Goal: Task Accomplishment & Management: Manage account settings

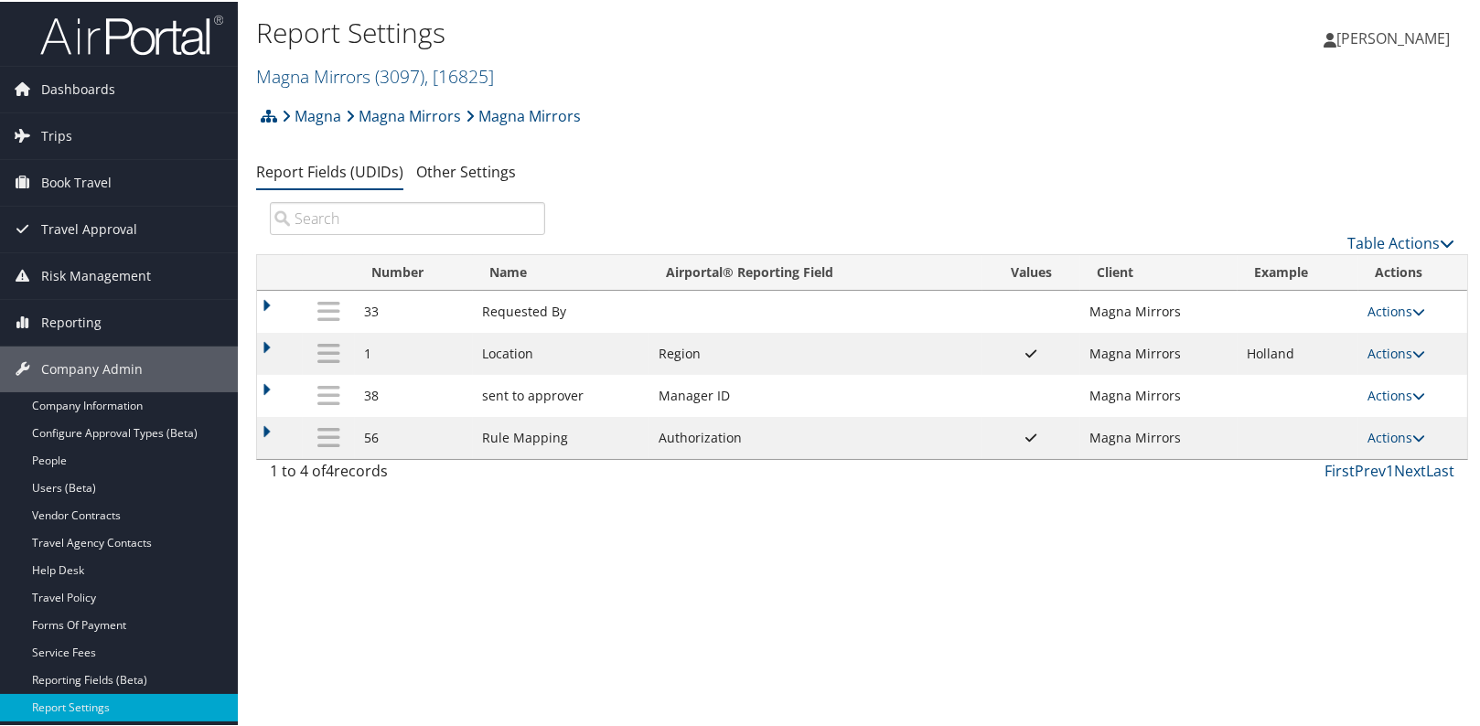
click at [503, 573] on div "Report Settings Magna Mirrors ( 3097 ) , [ 16825 ] Magna Mirrors University of …" at bounding box center [862, 363] width 1249 height 726
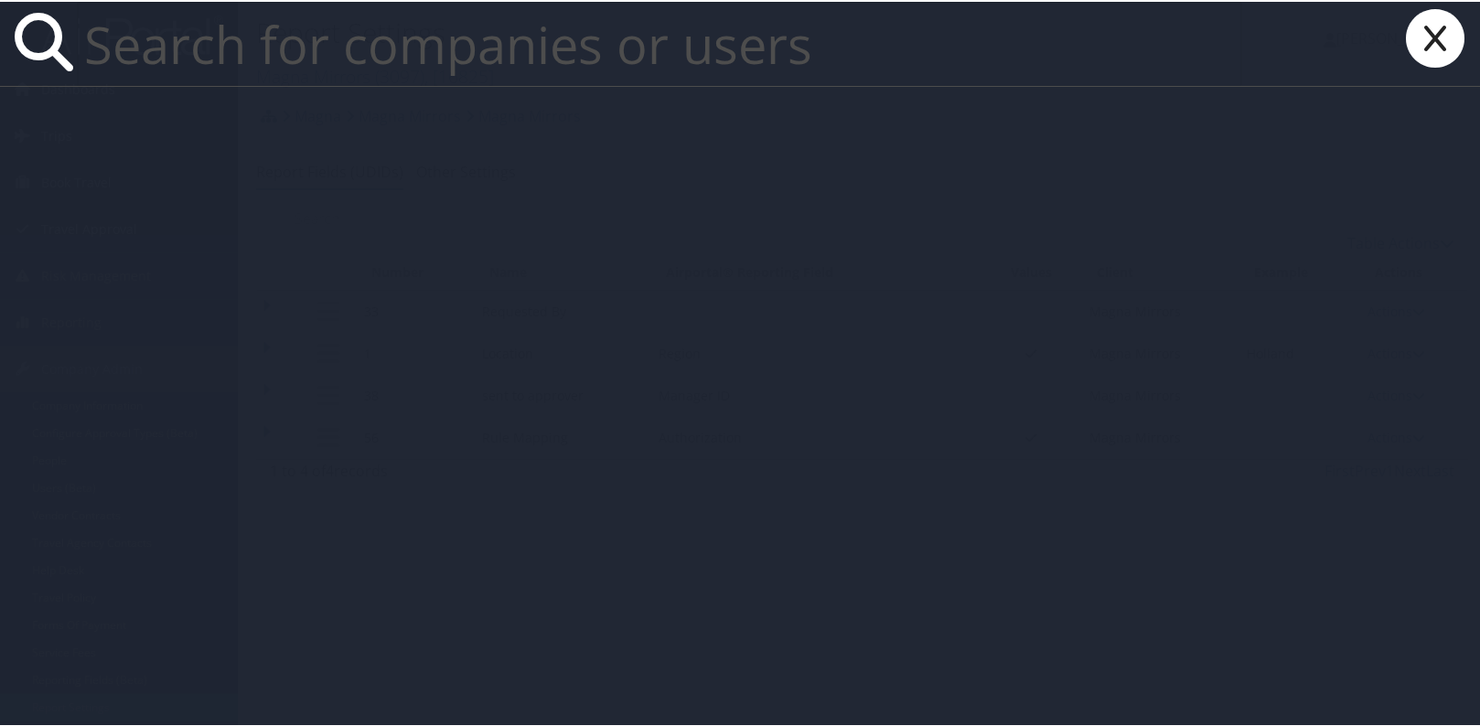
paste input "derrick.coleman@bmahq.com"
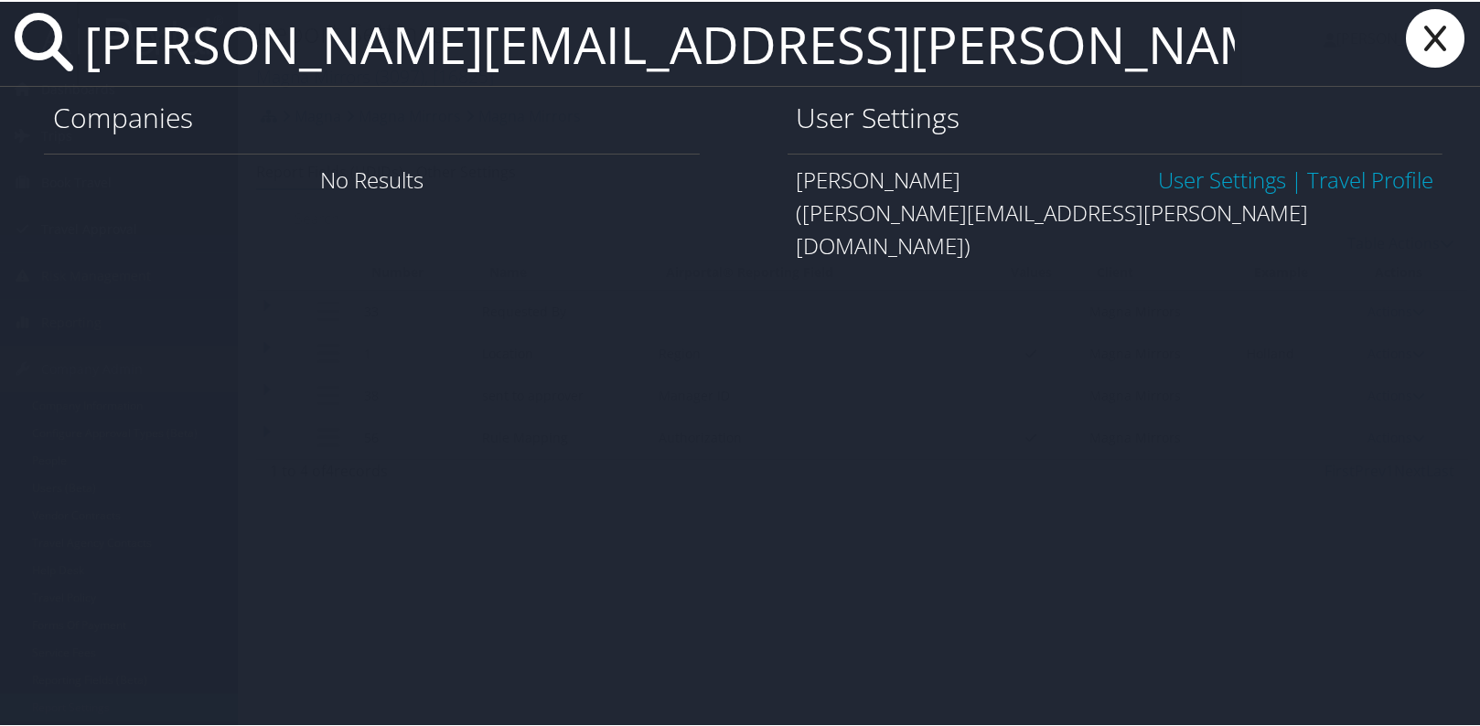
type input "derrick.coleman@bmahq.com"
click at [1240, 179] on link "User Settings" at bounding box center [1222, 178] width 128 height 30
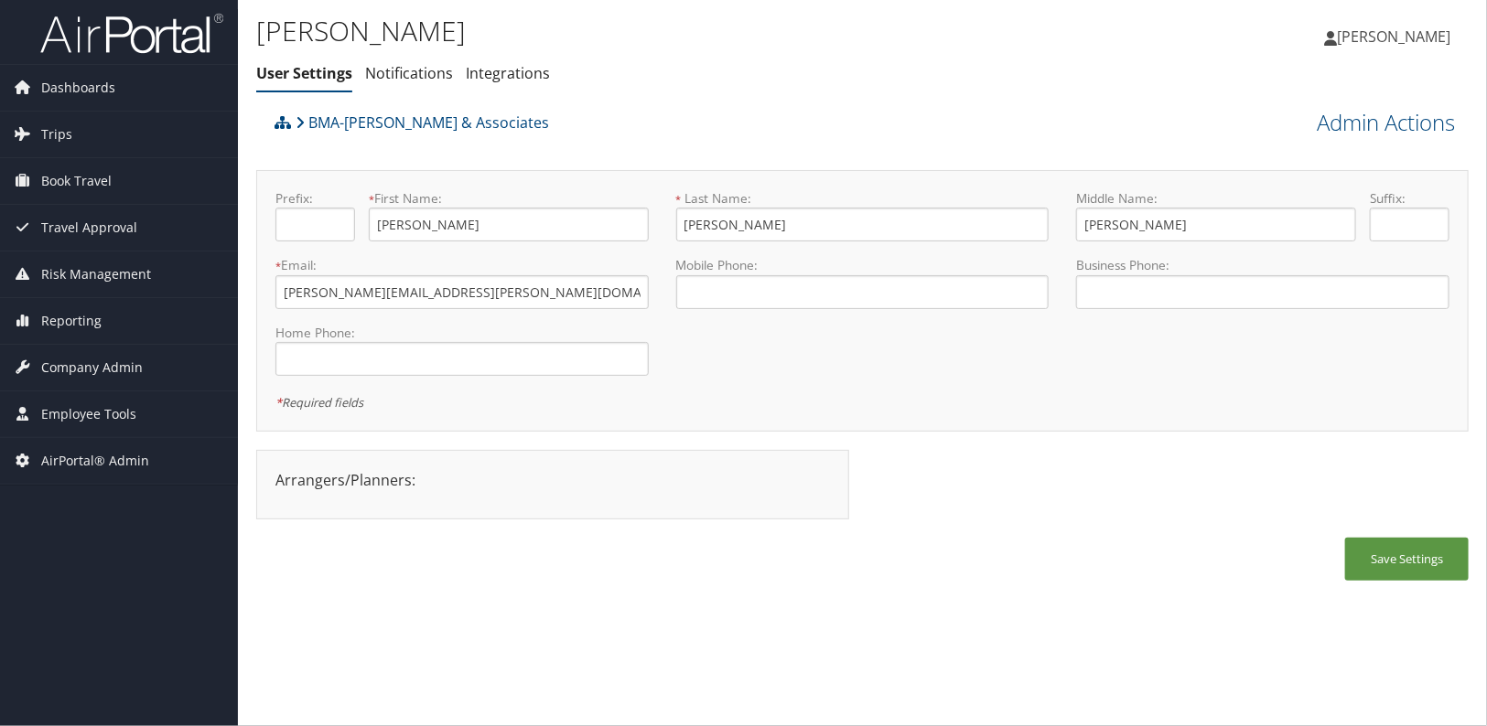
click at [682, 559] on div "Save Settings" at bounding box center [862, 568] width 1212 height 61
click at [1364, 119] on link "Admin Actions" at bounding box center [1385, 122] width 138 height 31
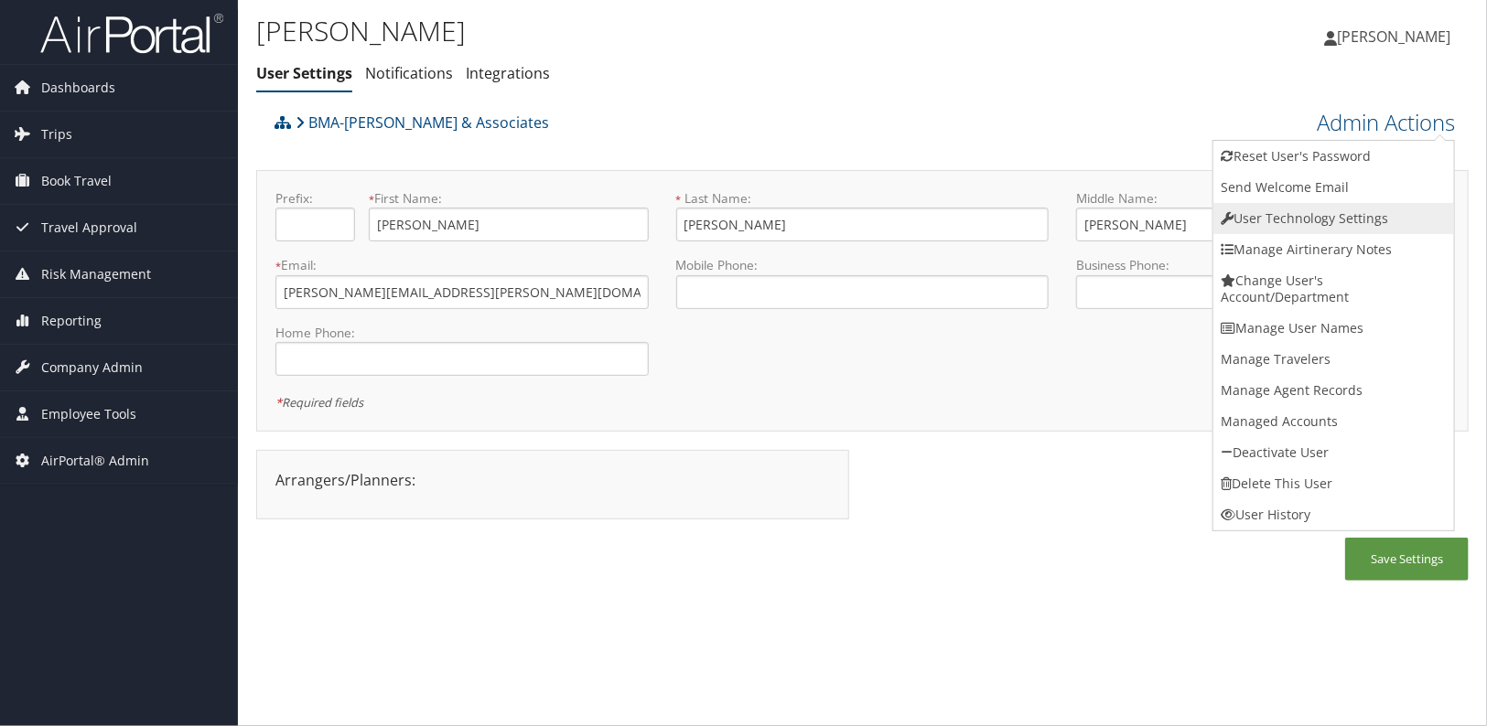
click at [1285, 210] on link "User Technology Settings" at bounding box center [1333, 218] width 241 height 31
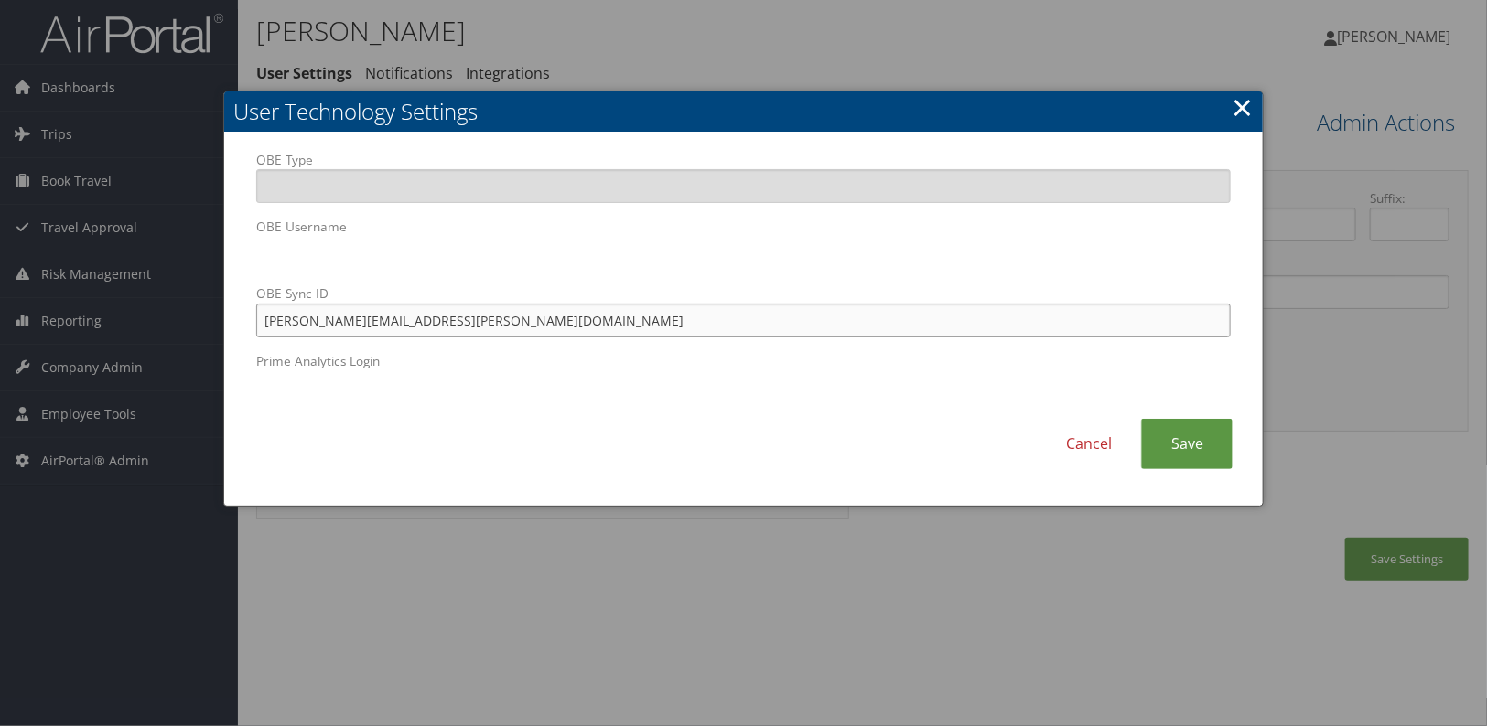
drag, startPoint x: 468, startPoint y: 321, endPoint x: 215, endPoint y: 319, distance: 253.4
click at [215, 319] on body "Menu Dashboards ► AirPortal 360™ (Manager) AirPortal 360™ (Agent) My Travel Das…" at bounding box center [743, 363] width 1487 height 726
click at [1086, 452] on link "Cancel" at bounding box center [1088, 444] width 104 height 50
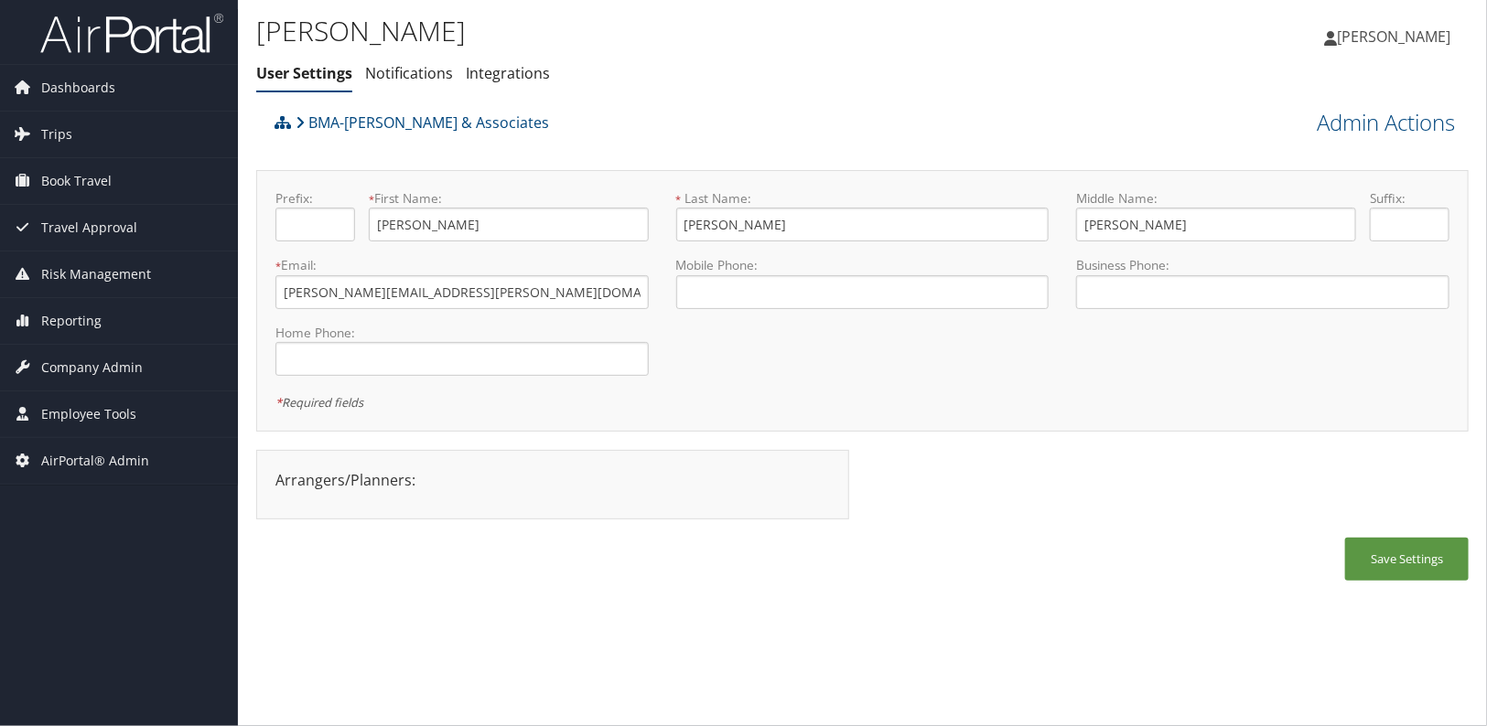
click at [935, 545] on div "Save Settings" at bounding box center [862, 568] width 1212 height 61
click at [535, 577] on div "Save Settings" at bounding box center [862, 568] width 1212 height 61
click at [407, 100] on div "Derrick Coleman User Settings Notifications Integrations User Settings Notifica…" at bounding box center [660, 56] width 808 height 95
click at [409, 114] on link "BMA-[PERSON_NAME] & Associates" at bounding box center [421, 122] width 253 height 37
click at [598, 556] on div "Save Settings" at bounding box center [862, 568] width 1212 height 61
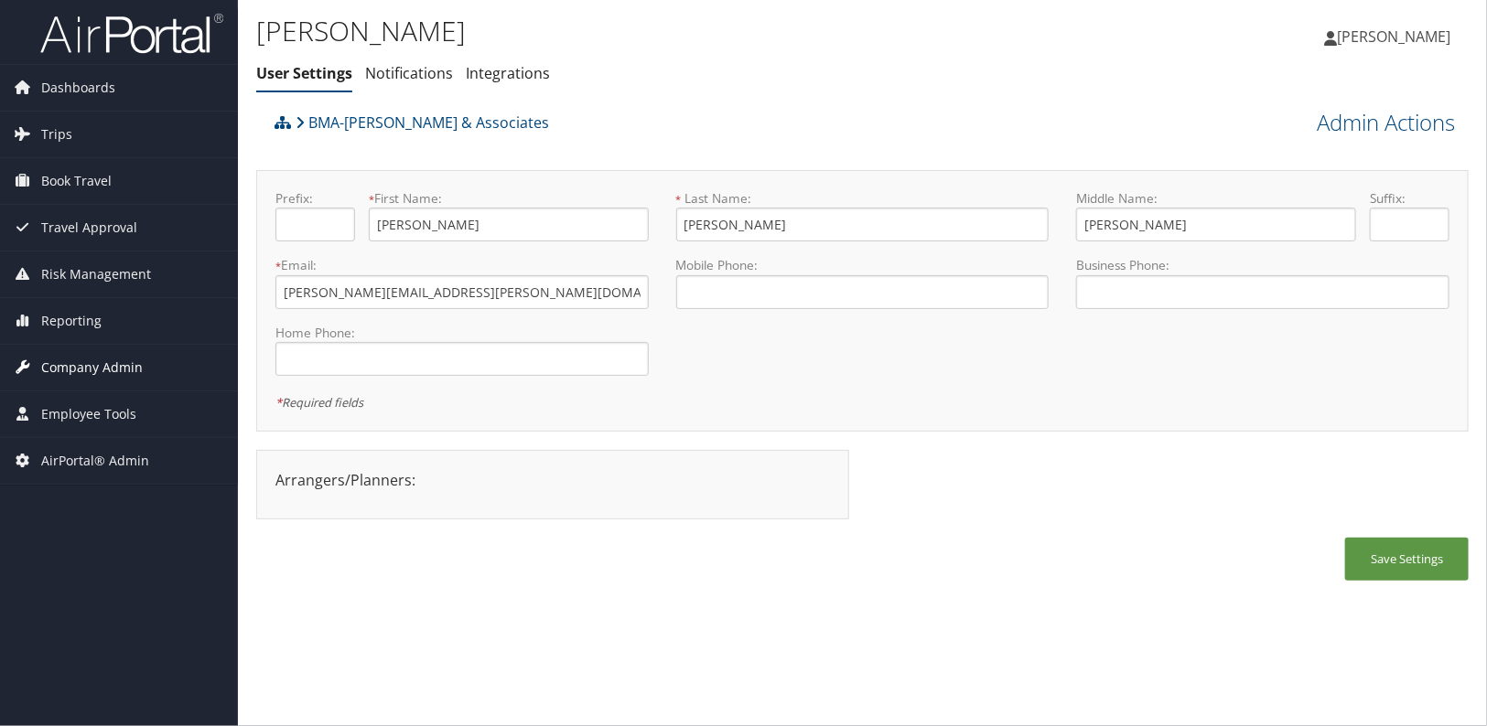
click at [76, 381] on span "Company Admin" at bounding box center [92, 368] width 102 height 46
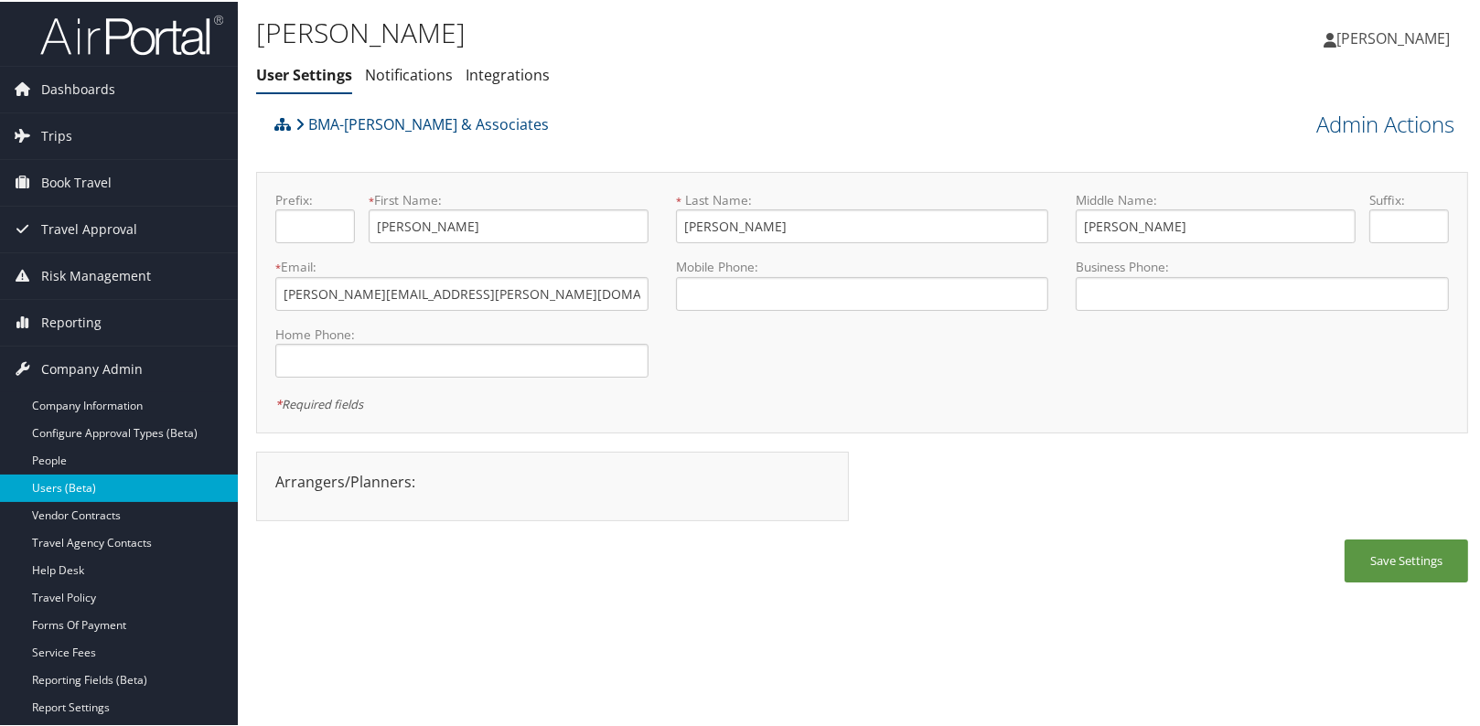
click at [83, 480] on link "Users (Beta)" at bounding box center [119, 486] width 238 height 27
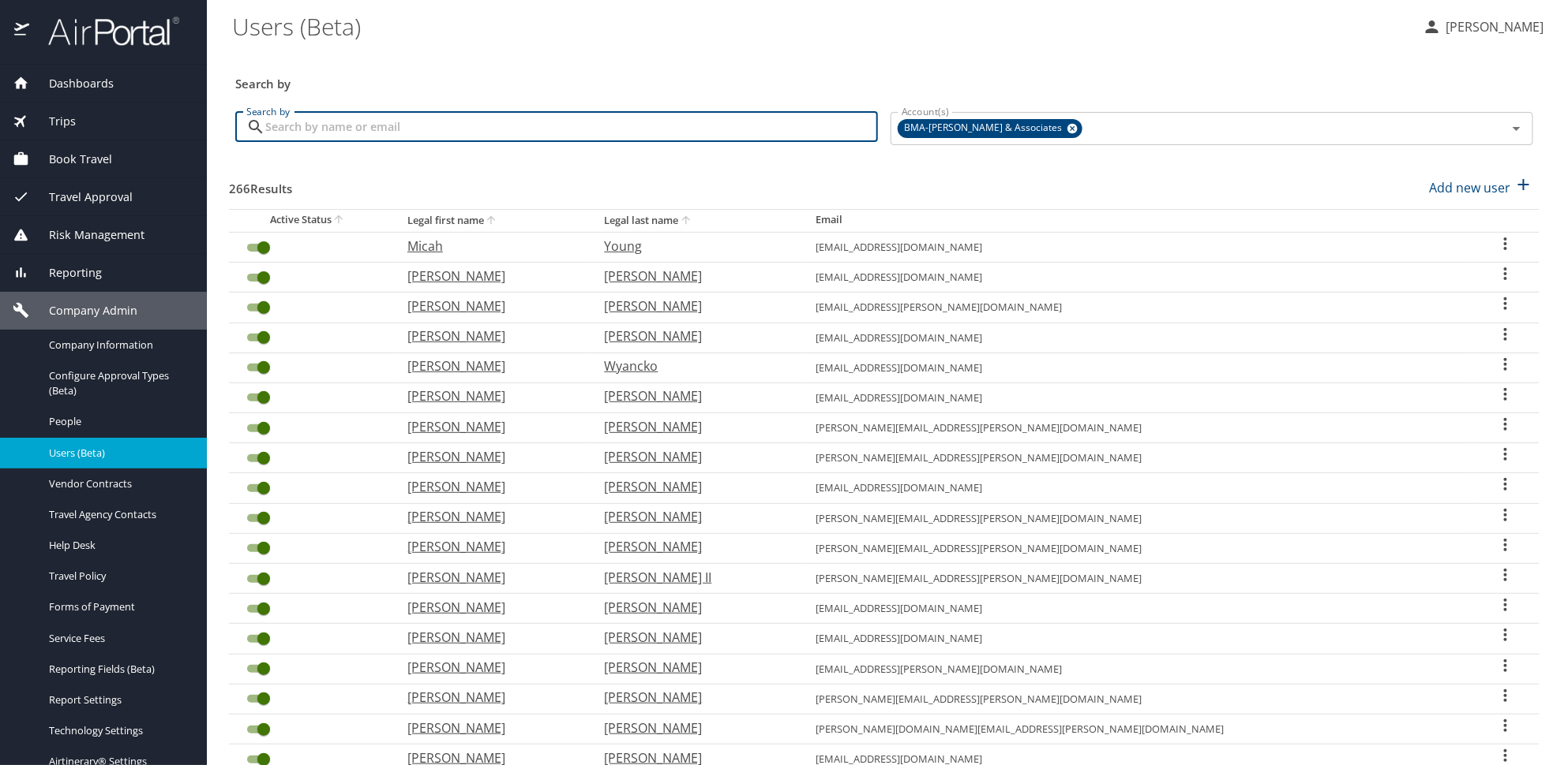
click at [406, 136] on input "Search by" at bounding box center [571, 127] width 613 height 30
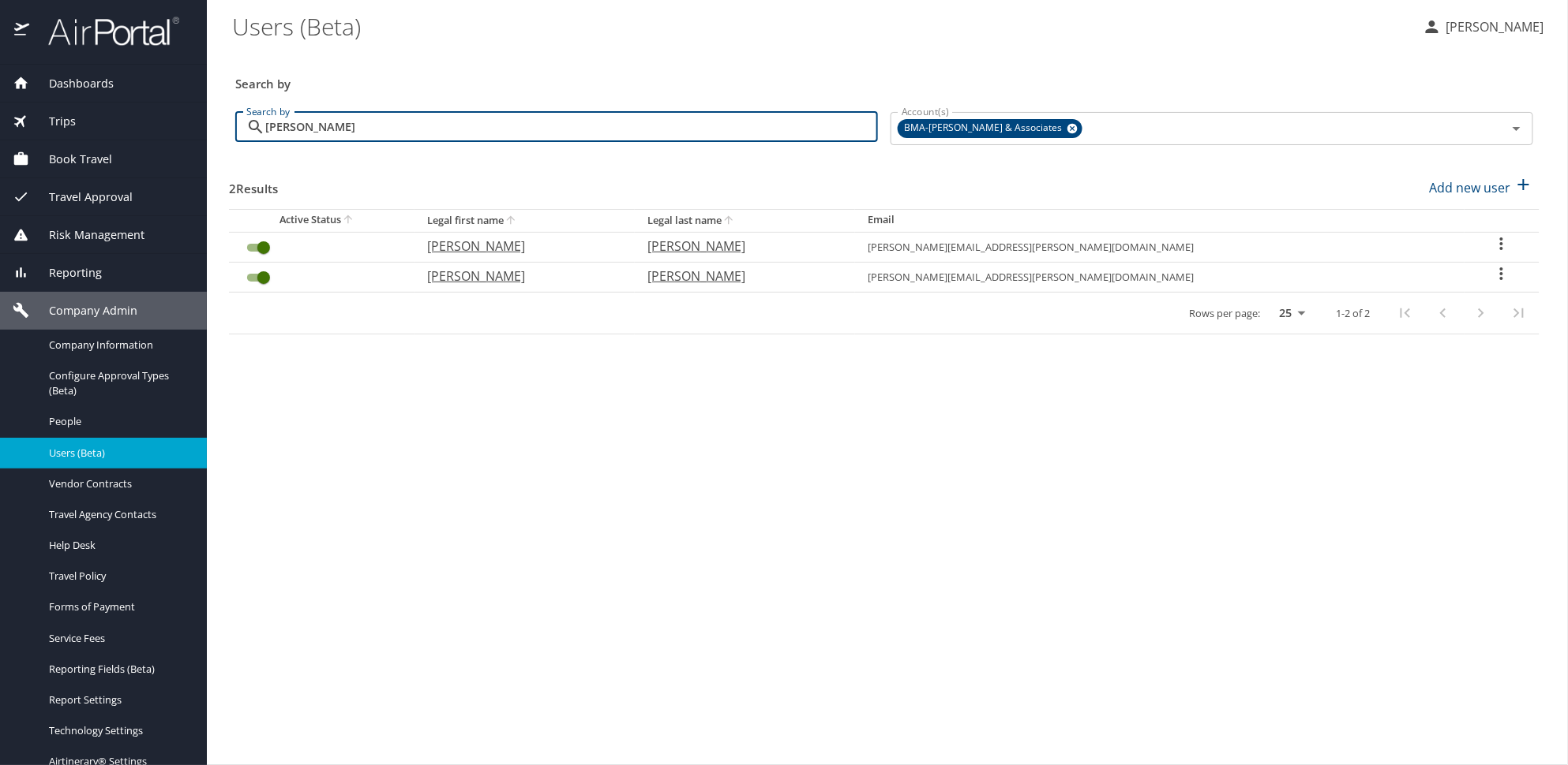
type input "COLEMAN"
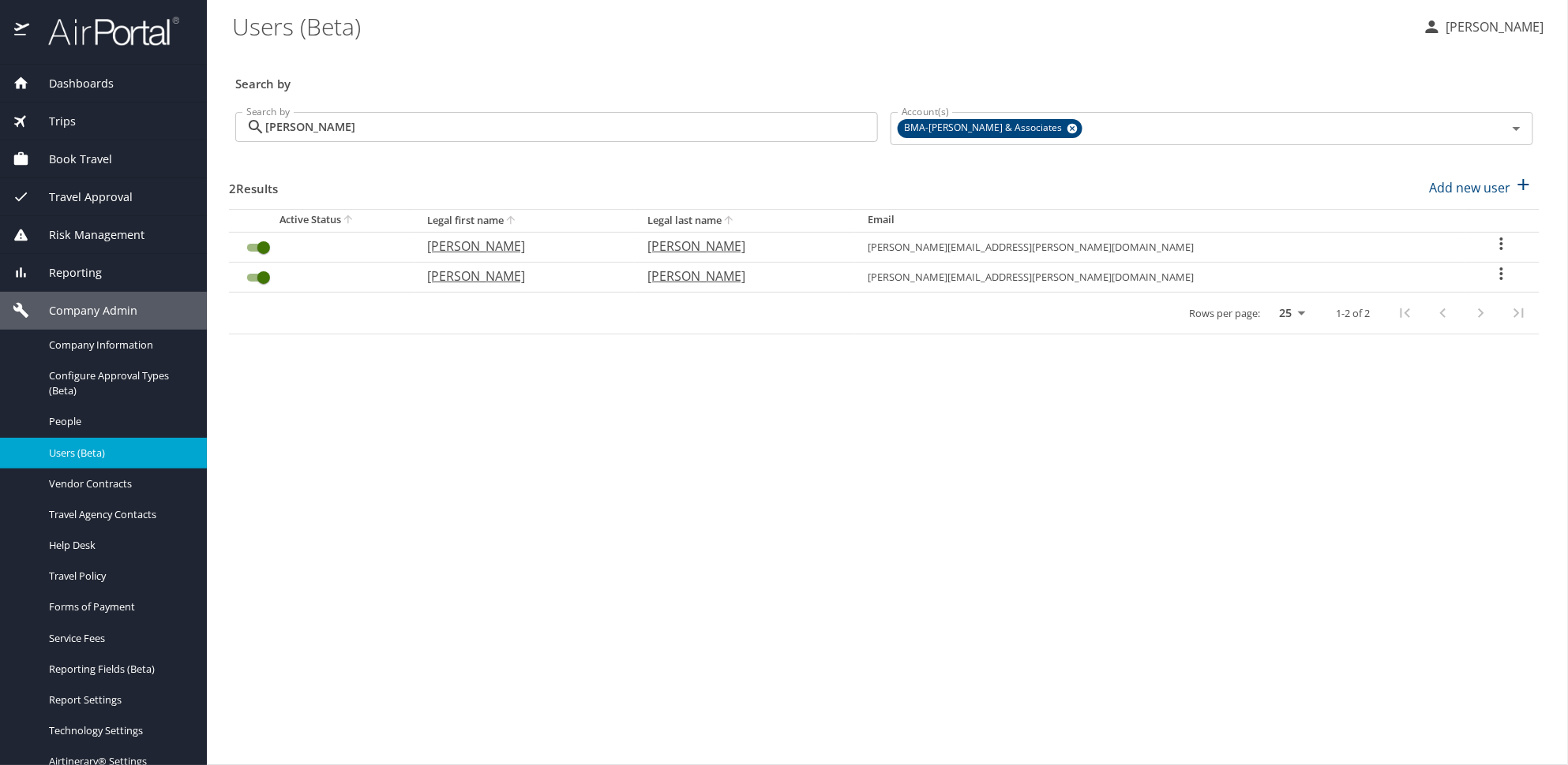
click at [1495, 273] on icon "User Search Table" at bounding box center [1502, 273] width 19 height 19
click at [1422, 281] on p "View profile" at bounding box center [1401, 276] width 70 height 19
select select "US"
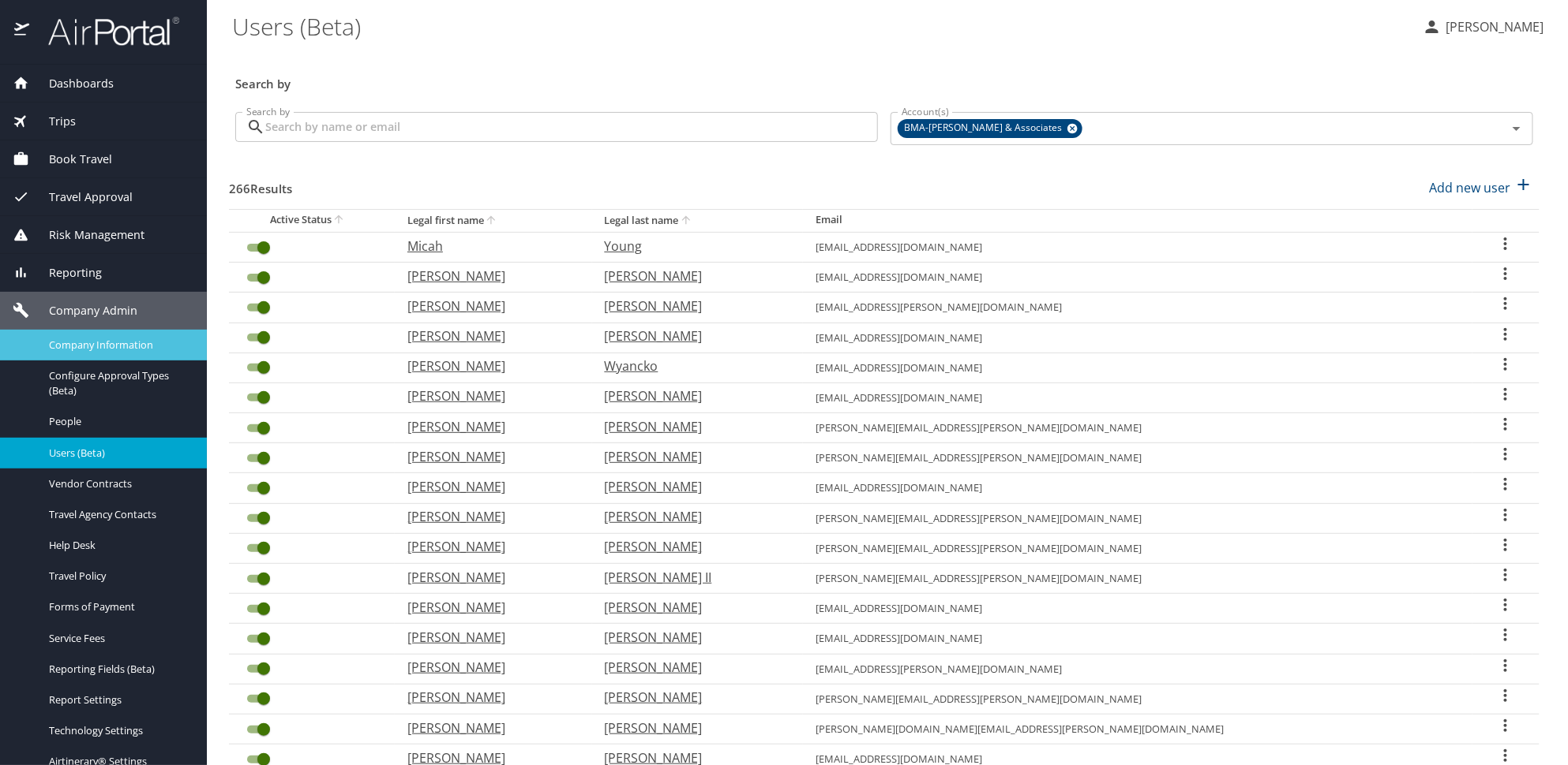
click at [100, 350] on span "Company Information" at bounding box center [118, 345] width 139 height 15
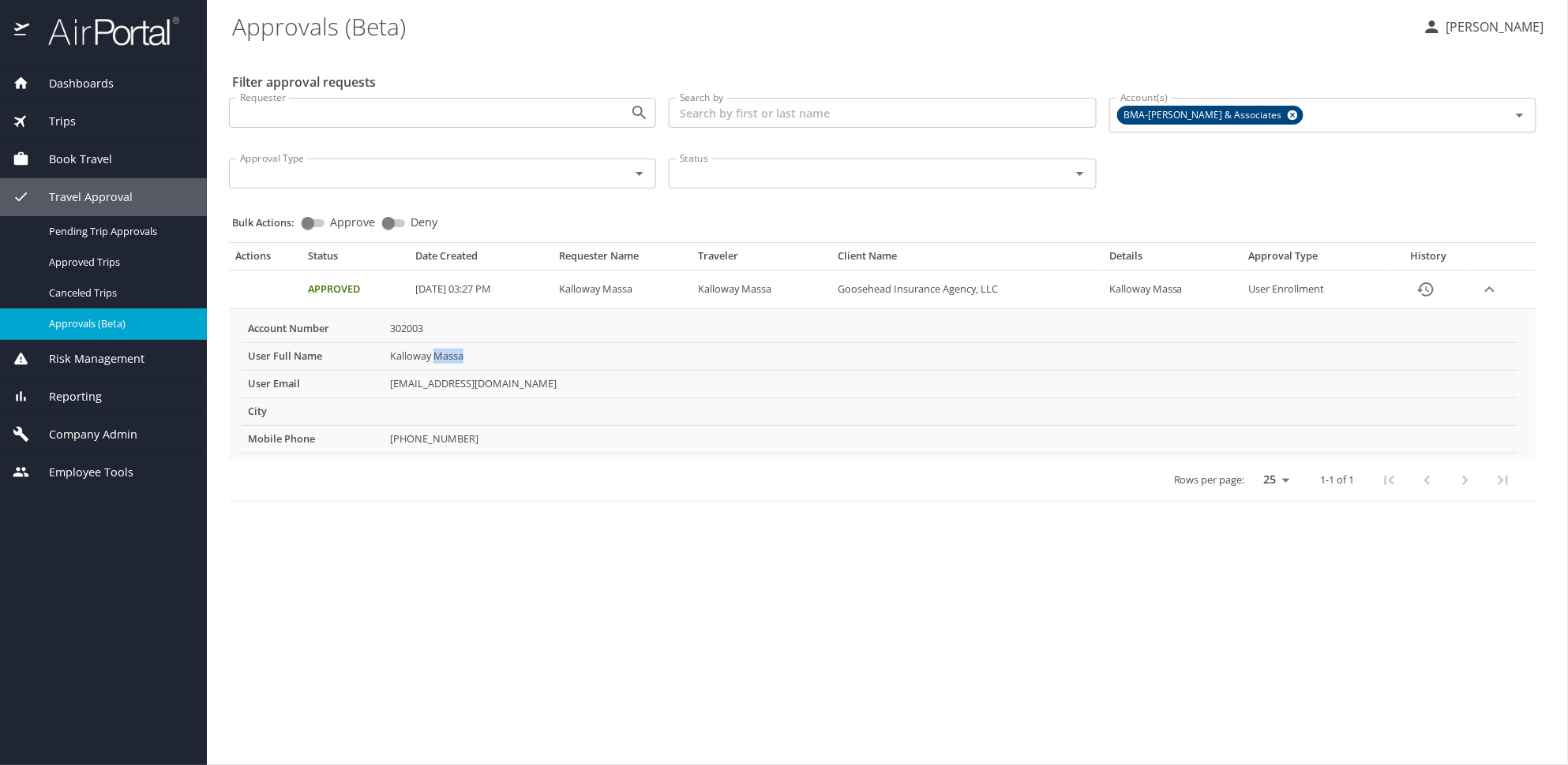
drag, startPoint x: 477, startPoint y: 358, endPoint x: 435, endPoint y: 366, distance: 42.8
click at [435, 366] on td "Kalloway Massa" at bounding box center [951, 356] width 1134 height 28
copy td "Massa"
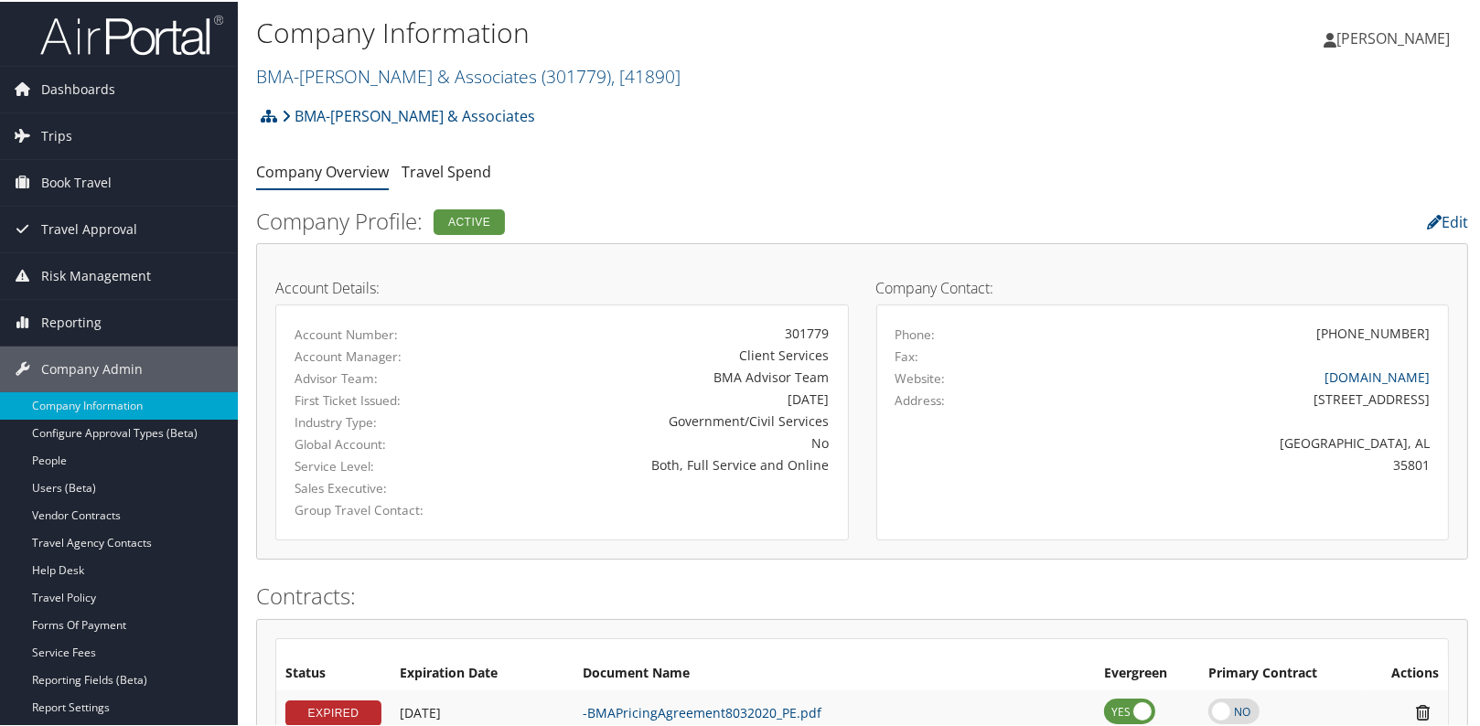
click at [722, 137] on div "BMA-[PERSON_NAME] & Associates Account Structure BMA-[PERSON_NAME] & Associates…" at bounding box center [862, 120] width 1212 height 49
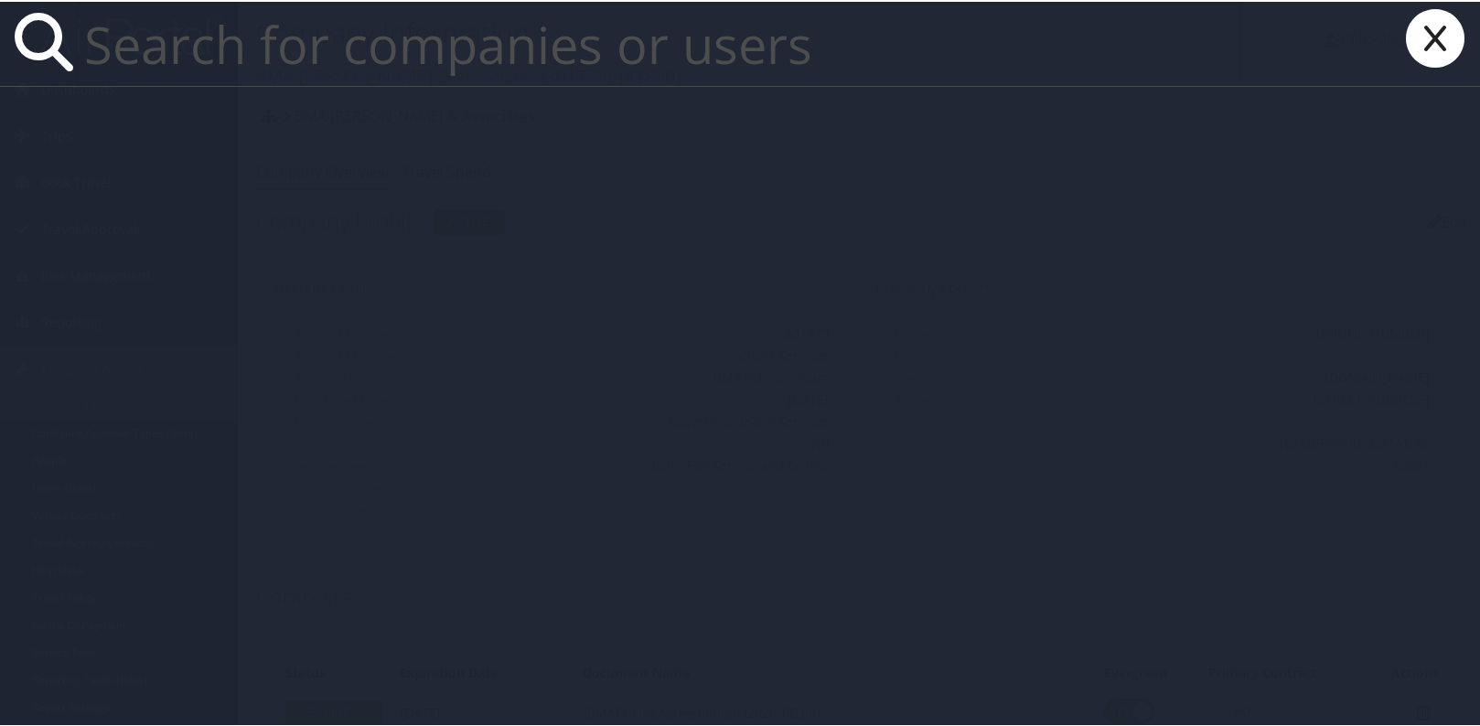
paste input "DNFBW4"
type input "DNFBW4"
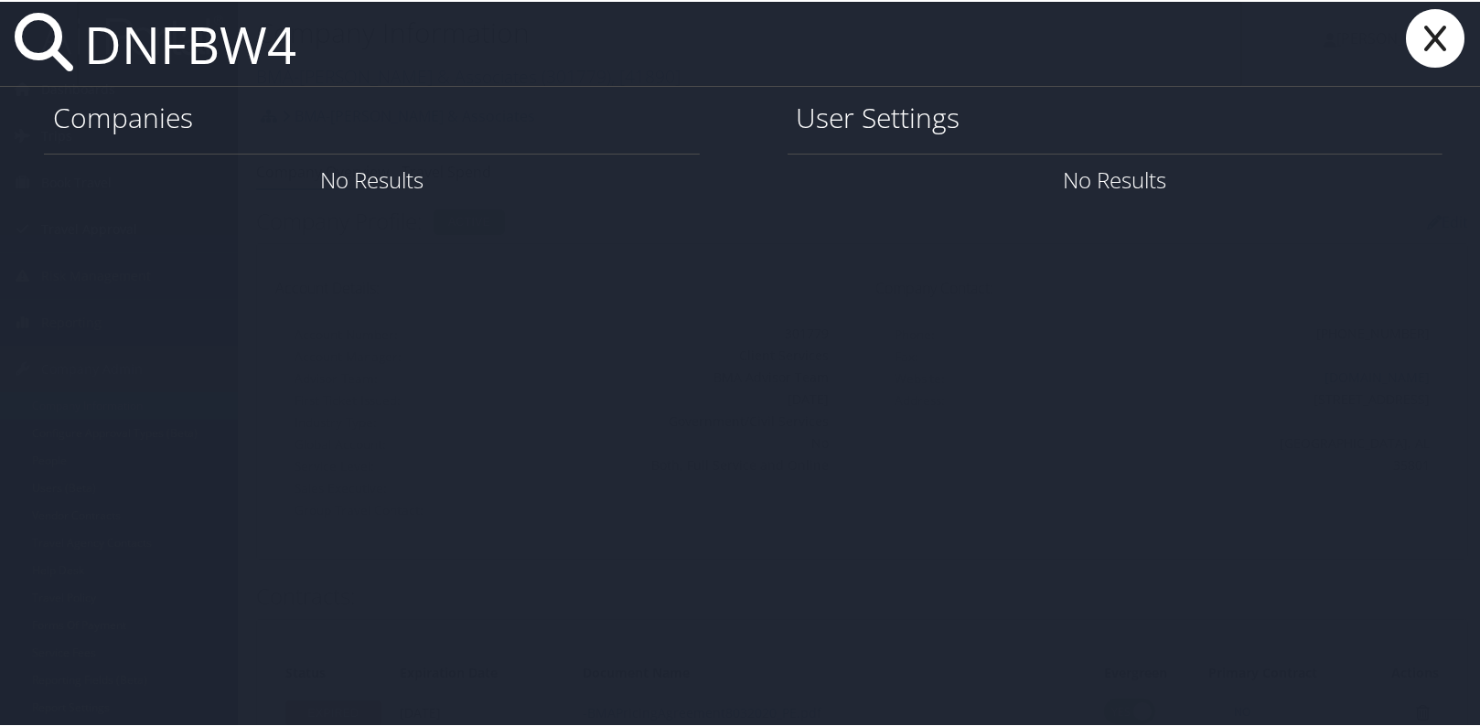
click at [9, 97] on div "DNFBW4 Companies No Results User Settings No Results" at bounding box center [743, 363] width 1487 height 726
paste input "text"
drag, startPoint x: 325, startPoint y: 44, endPoint x: -26, endPoint y: 82, distance: 352.5
click at [0, 82] on html "Menu Dashboards ► AirPortal 360™ (Manager) AirPortal 360™ (Agent) My Travel Das…" at bounding box center [743, 363] width 1487 height 726
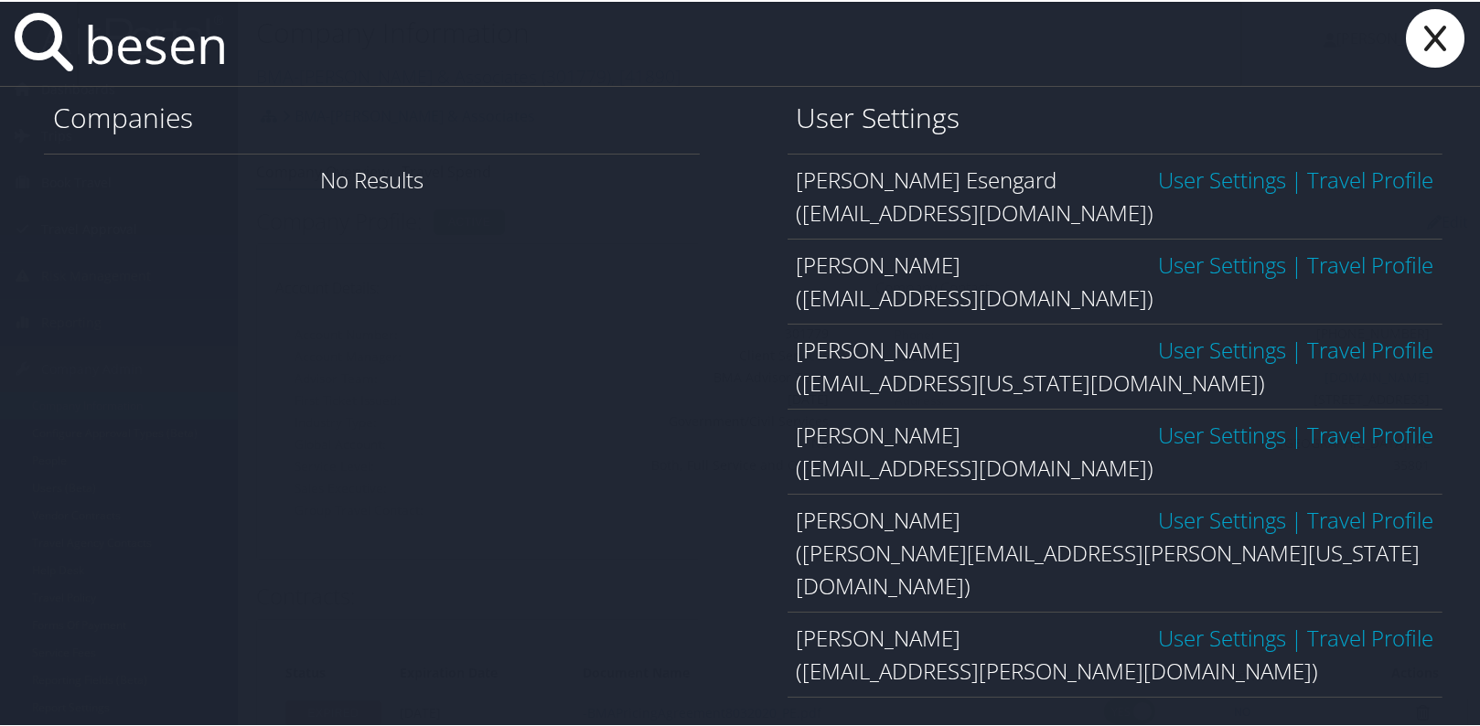
type input "besen"
click at [1442, 33] on icon at bounding box center [1435, 36] width 73 height 59
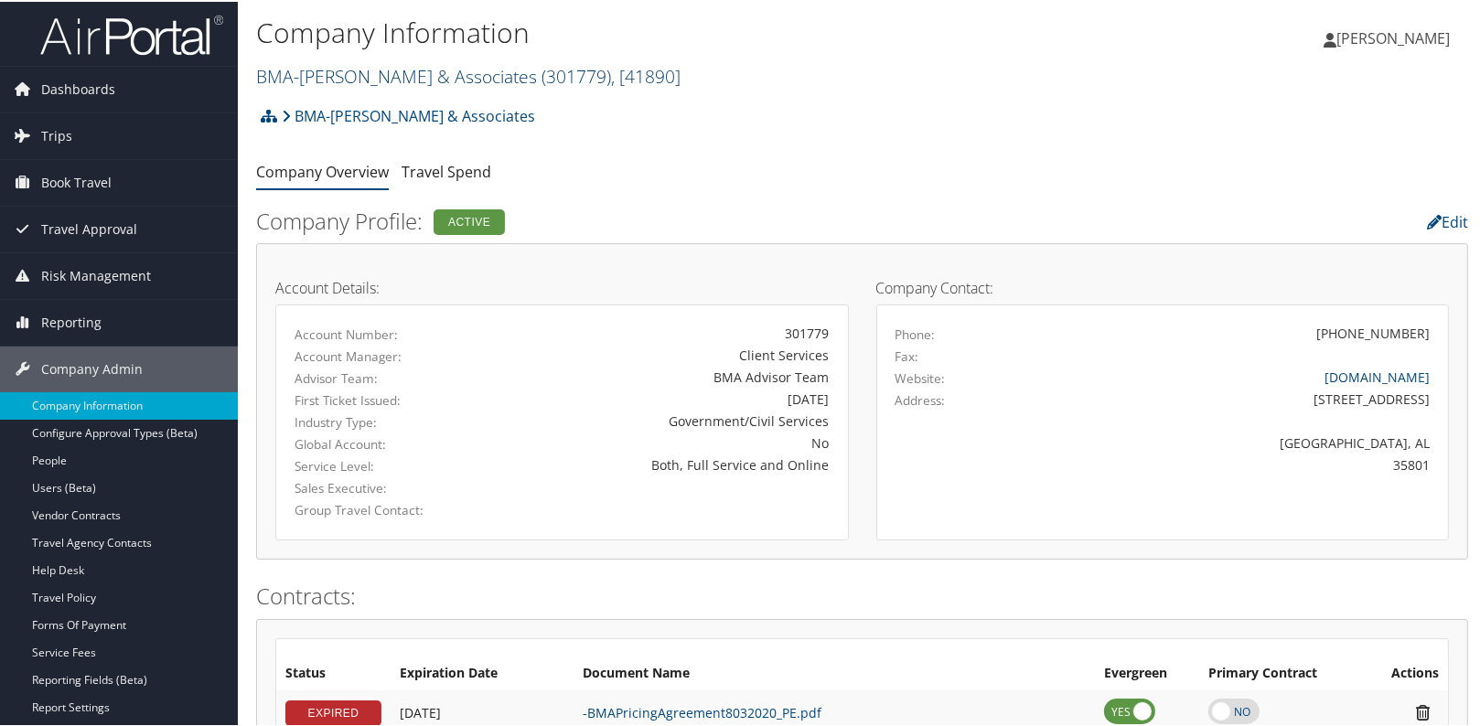
drag, startPoint x: 521, startPoint y: 79, endPoint x: 301, endPoint y: 76, distance: 220.5
click at [301, 76] on link "BMA-Beshenich Muir & Associates ( 301779 ) , [ 41890 ]" at bounding box center [468, 74] width 424 height 25
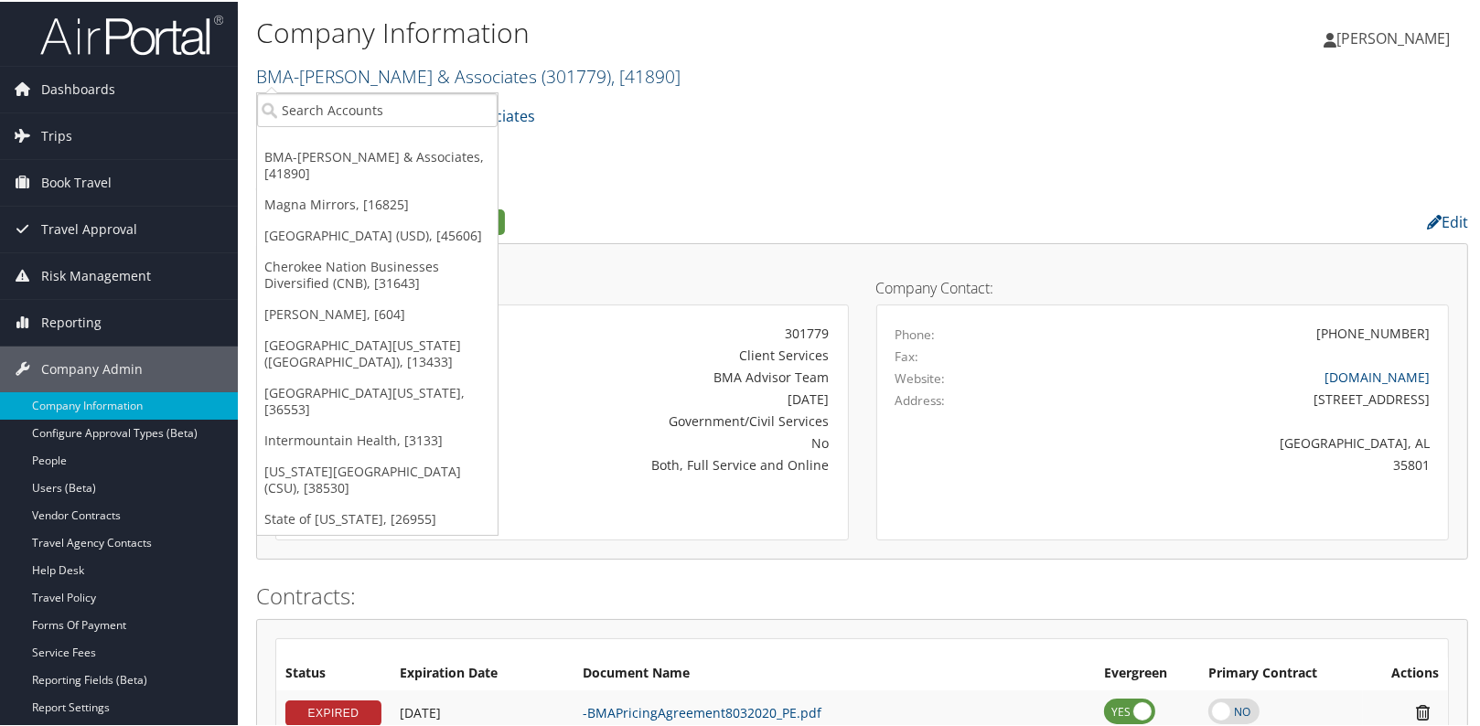
copy link "Beshenich Muir & Associates"
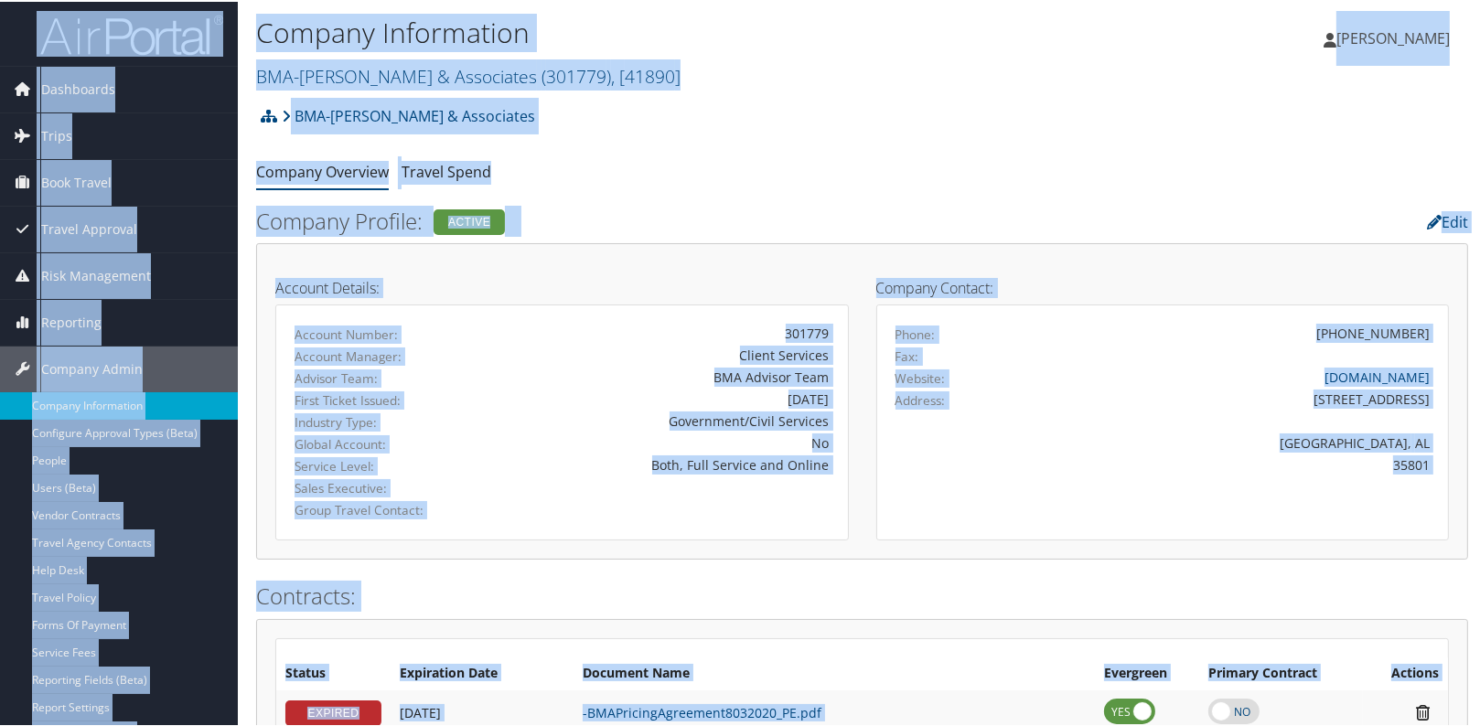
click at [630, 158] on ul "Company Overview Travel Spend" at bounding box center [862, 171] width 1212 height 33
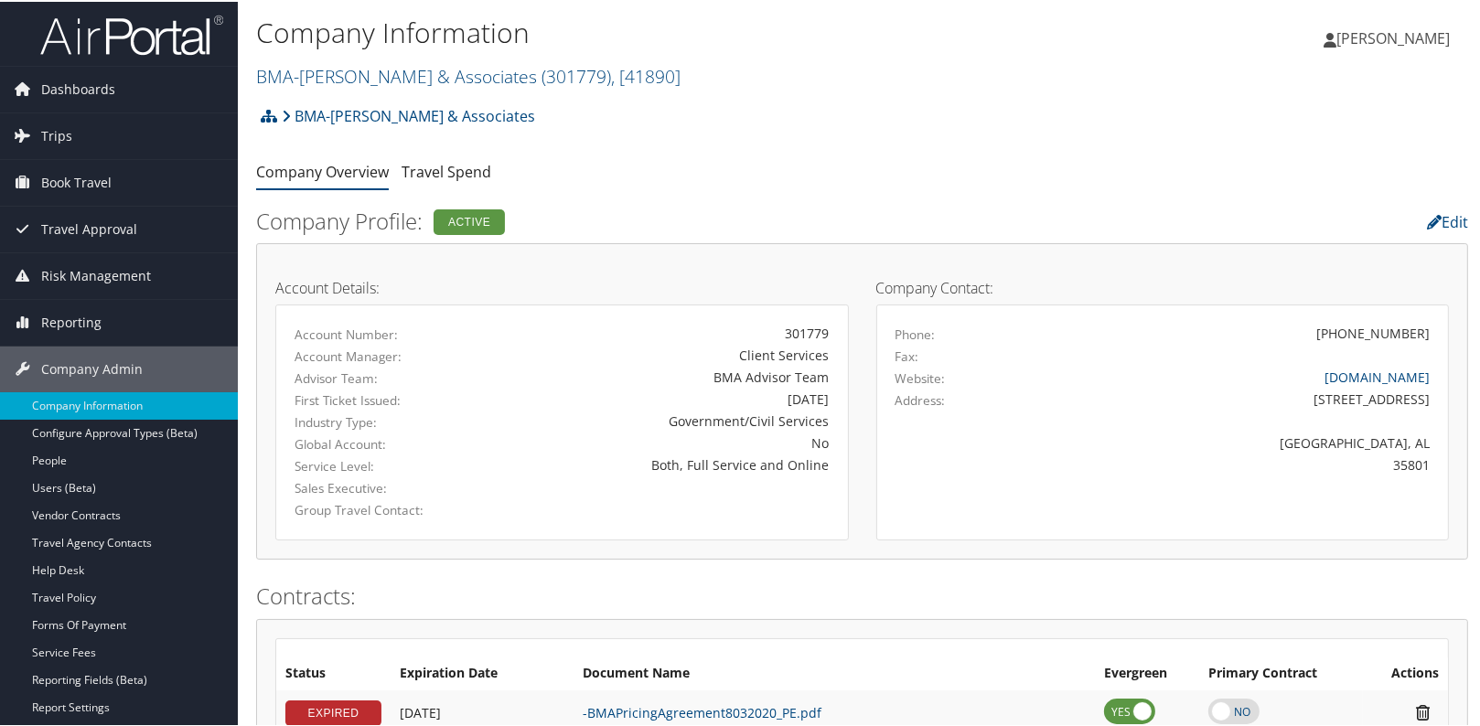
click at [949, 81] on h2 "BMA-Beshenich Muir & Associates ( 301779 ) , [ 41890 ]" at bounding box center [660, 73] width 808 height 31
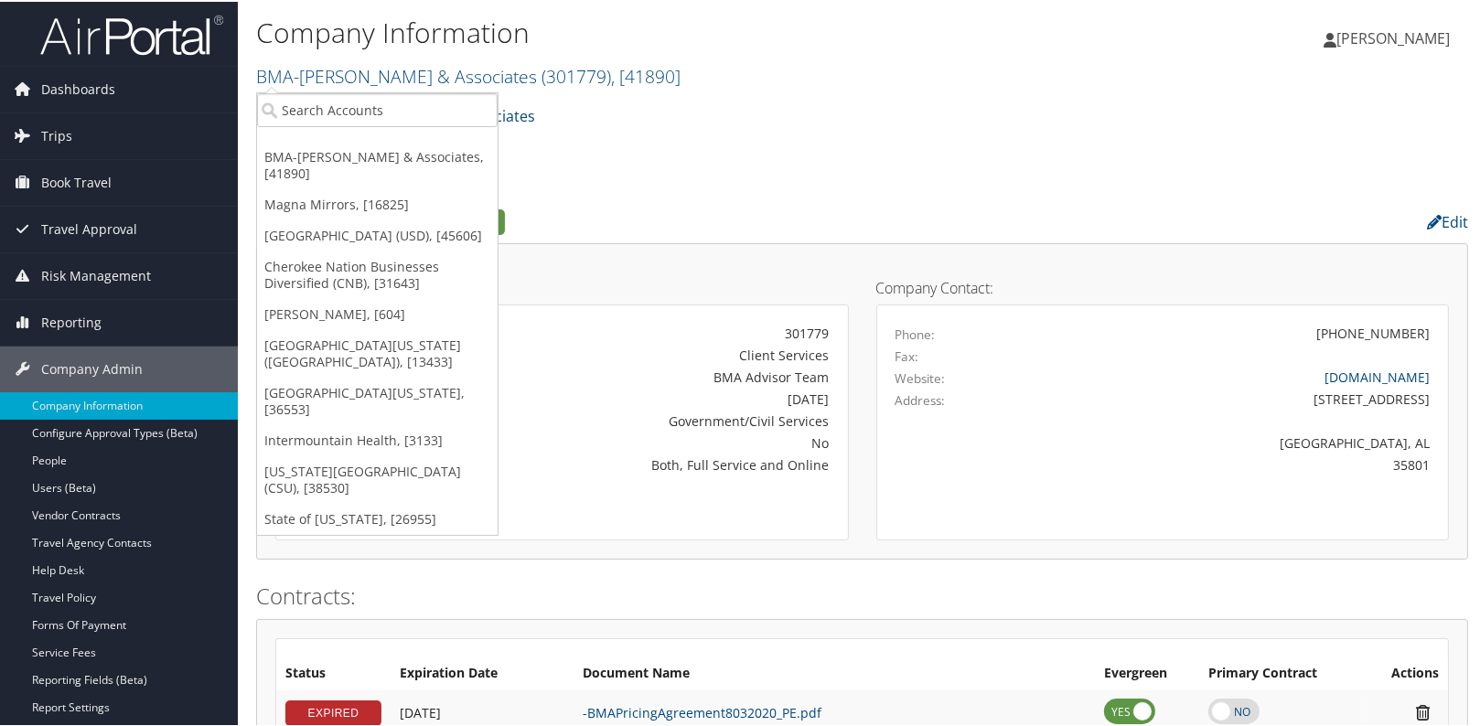
click at [949, 91] on div "Company Information BMA-Beshenich Muir & Associates ( 301779 ) , [ 41890 ] BMA-…" at bounding box center [660, 52] width 808 height 87
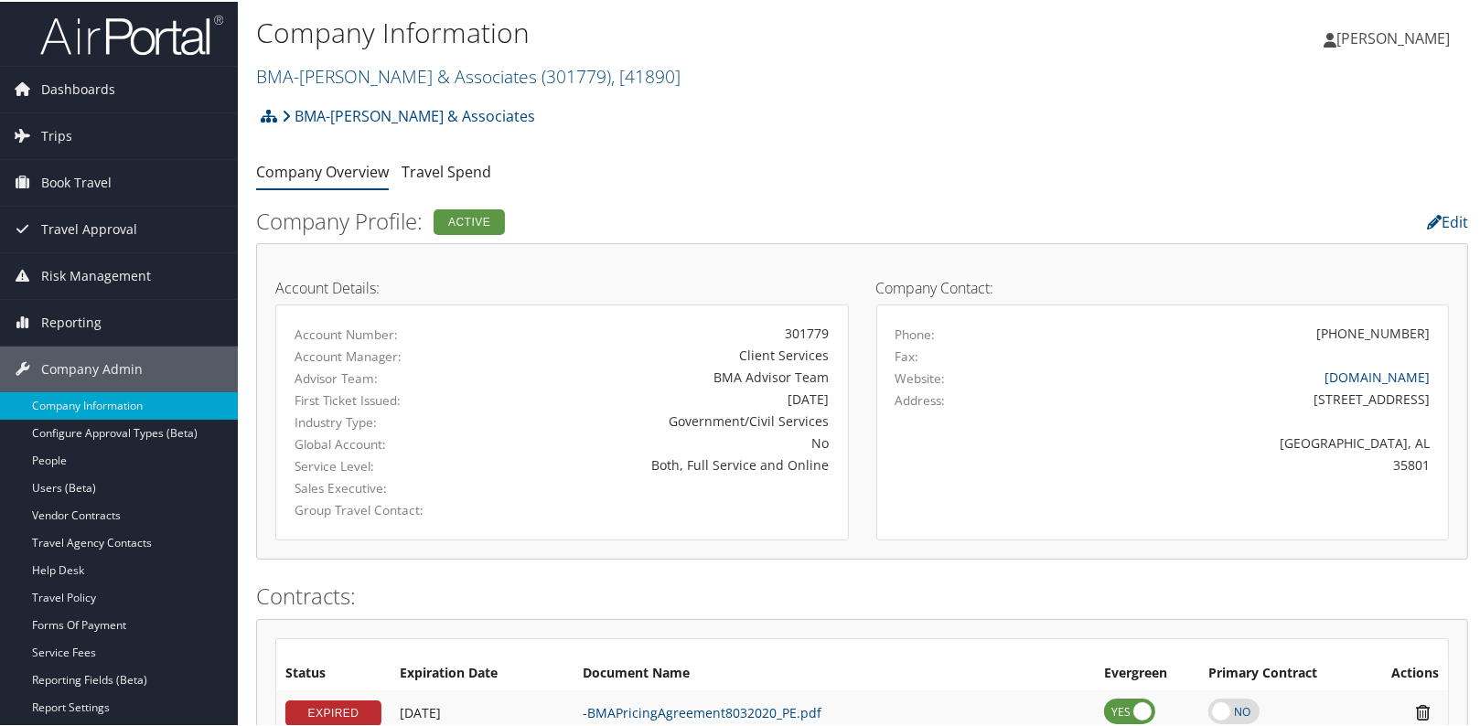
click at [949, 91] on div "Company Information BMA-Beshenich Muir & Associates ( 301779 ) , [ 41890 ] BMA-…" at bounding box center [660, 52] width 808 height 87
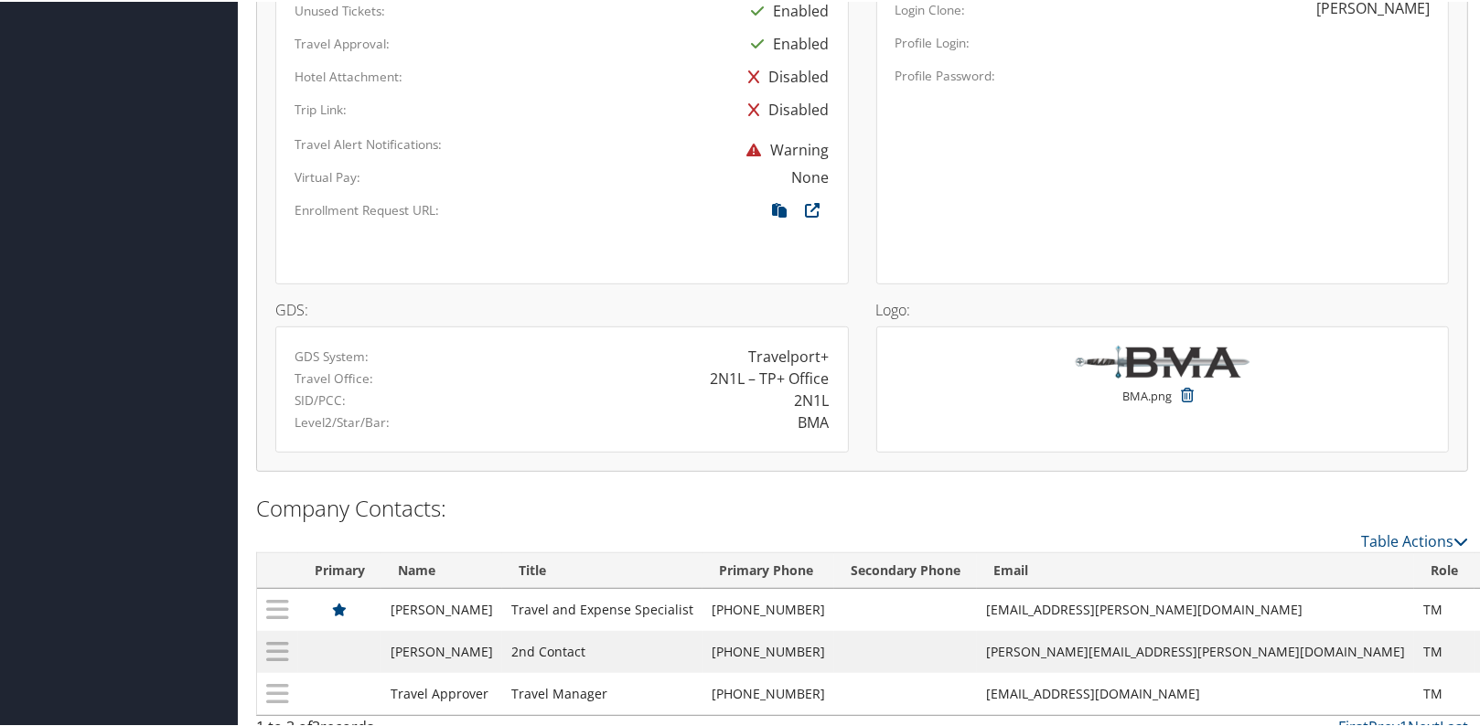
scroll to position [1201, 0]
